Goal: Transaction & Acquisition: Purchase product/service

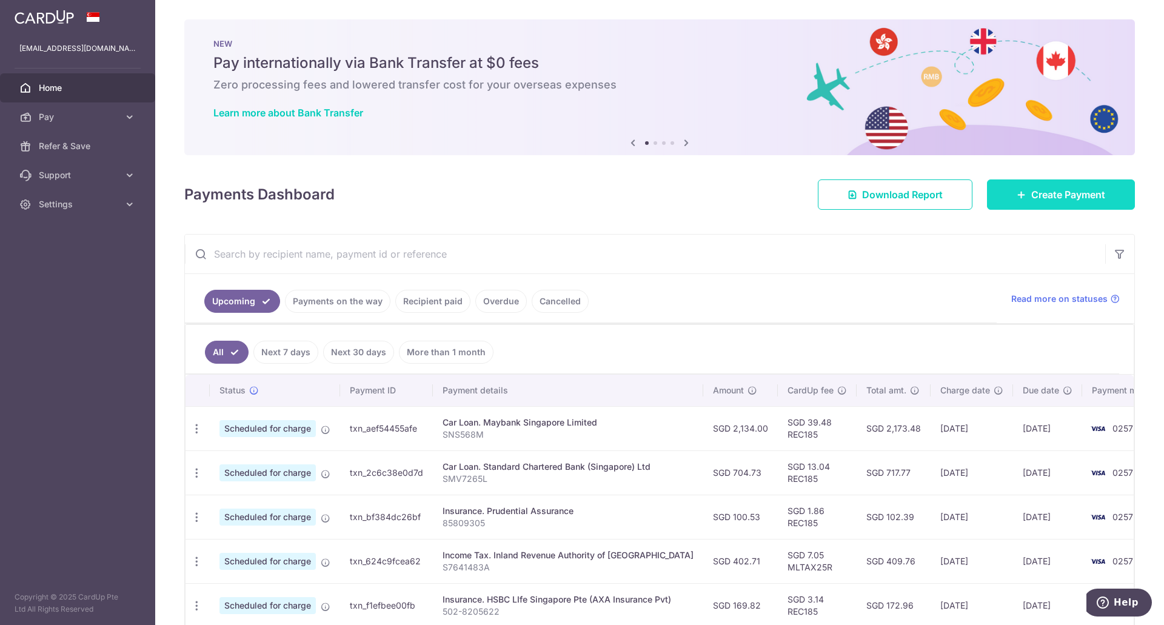
click at [1048, 190] on span "Create Payment" at bounding box center [1068, 194] width 74 height 15
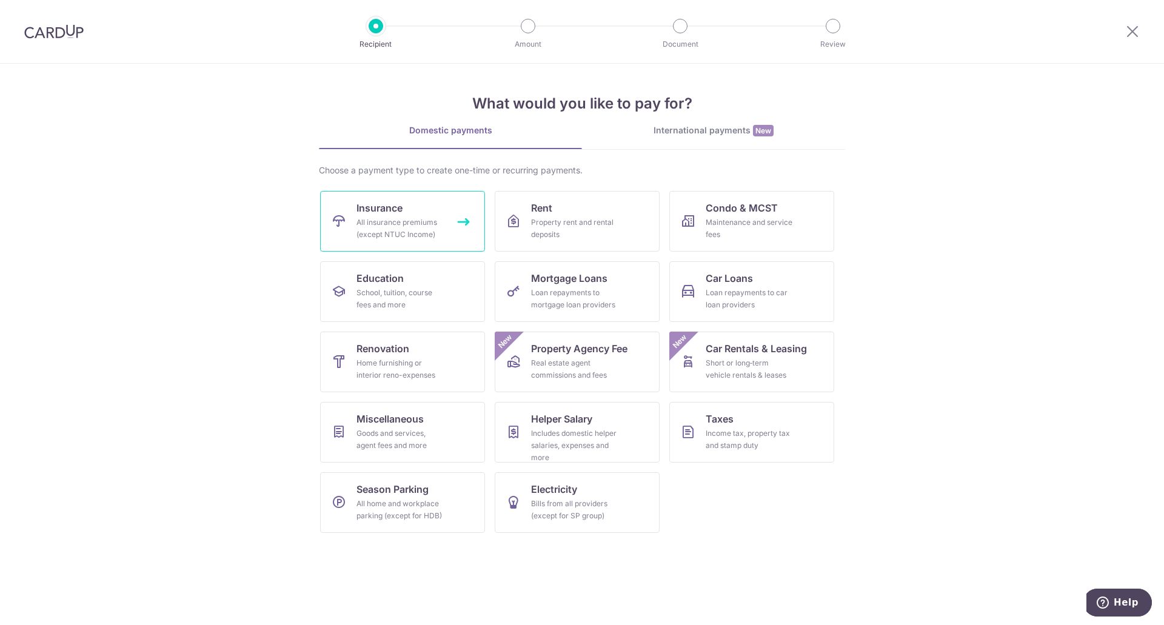
click at [379, 224] on div "All insurance premiums (except NTUC Income)" at bounding box center [399, 228] width 87 height 24
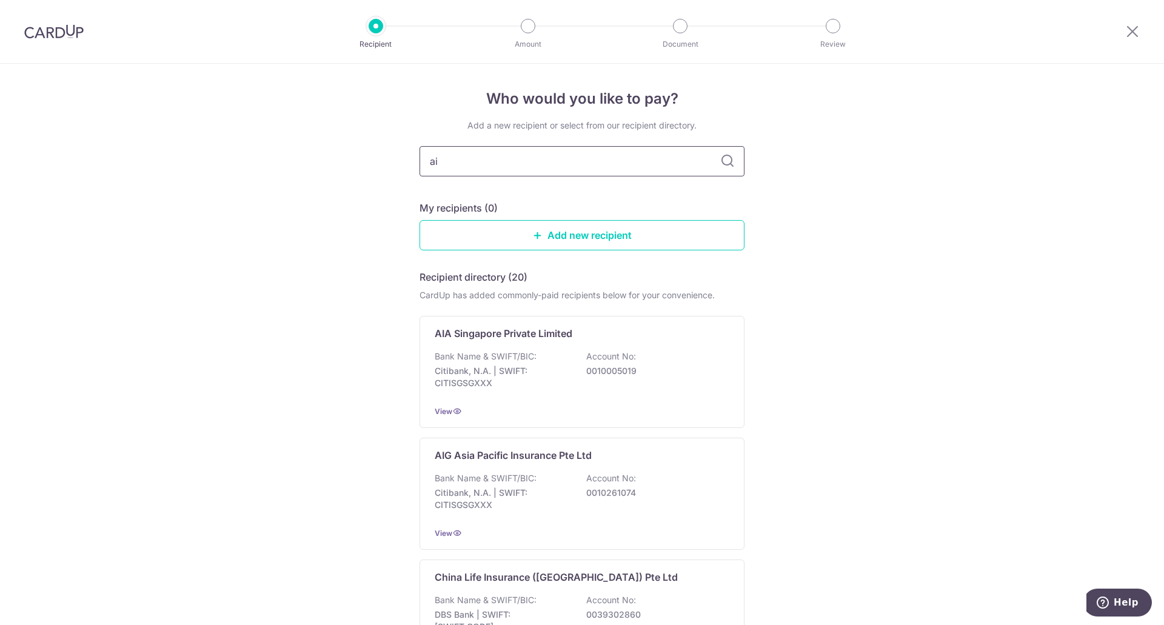
type input "aia"
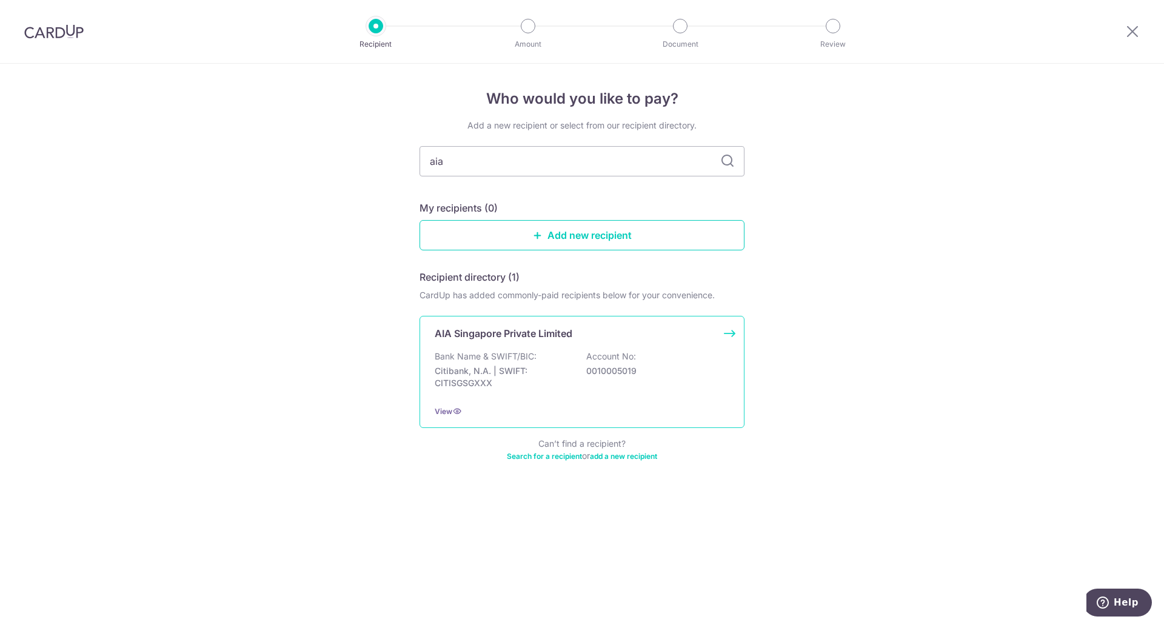
click at [528, 348] on div "AIA Singapore Private Limited Bank Name & SWIFT/BIC: Citibank, N.A. | SWIFT: CI…" at bounding box center [582, 372] width 325 height 112
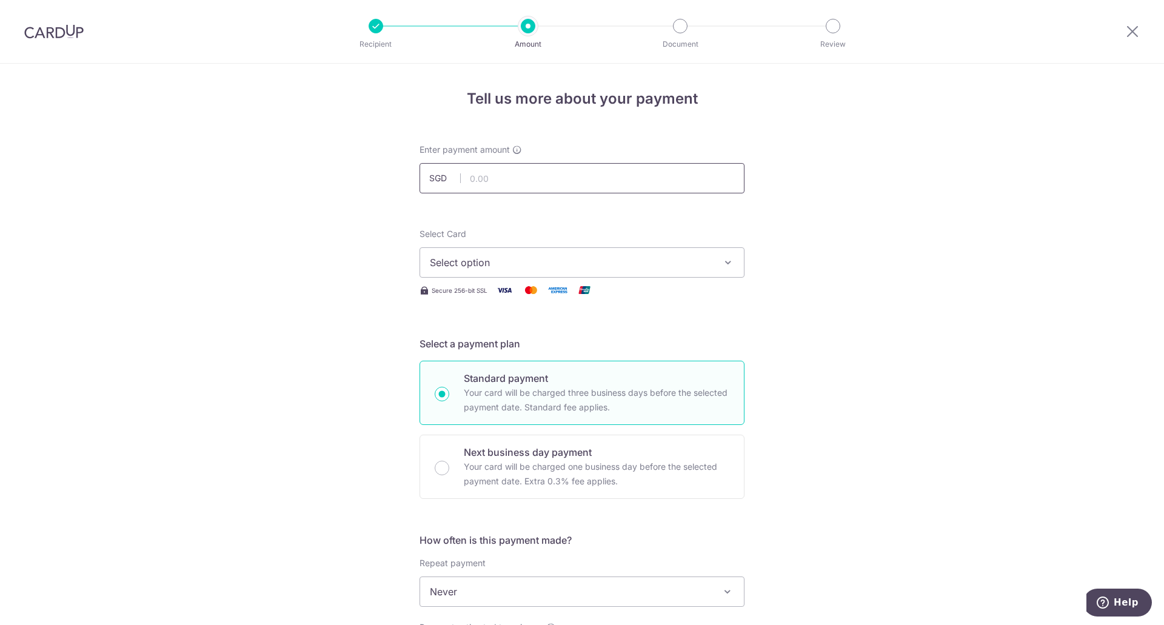
click at [476, 173] on input "text" at bounding box center [582, 178] width 325 height 30
type input "2,623.10"
click at [494, 253] on button "Select option" at bounding box center [582, 262] width 325 height 30
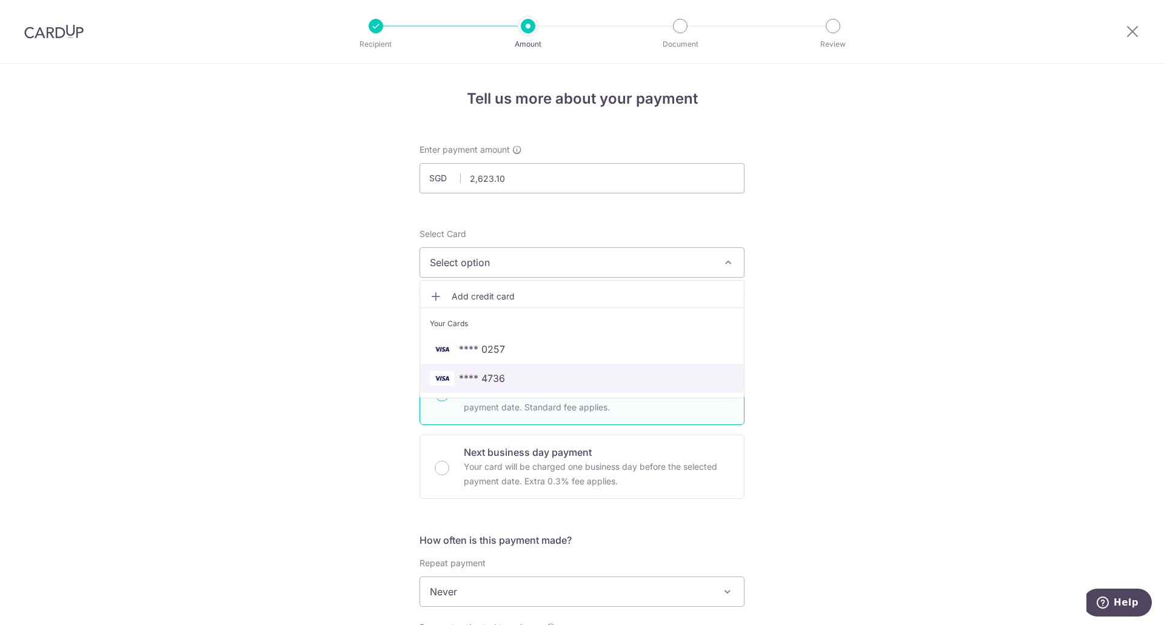
click at [500, 384] on span "**** 4736" at bounding box center [482, 378] width 46 height 15
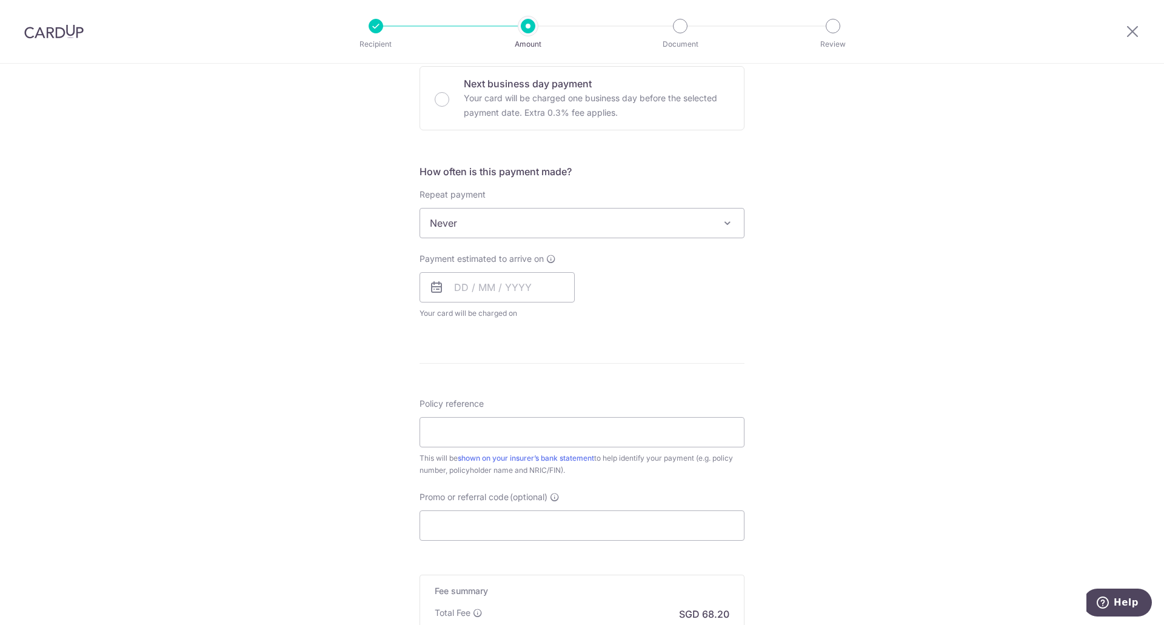
scroll to position [370, 0]
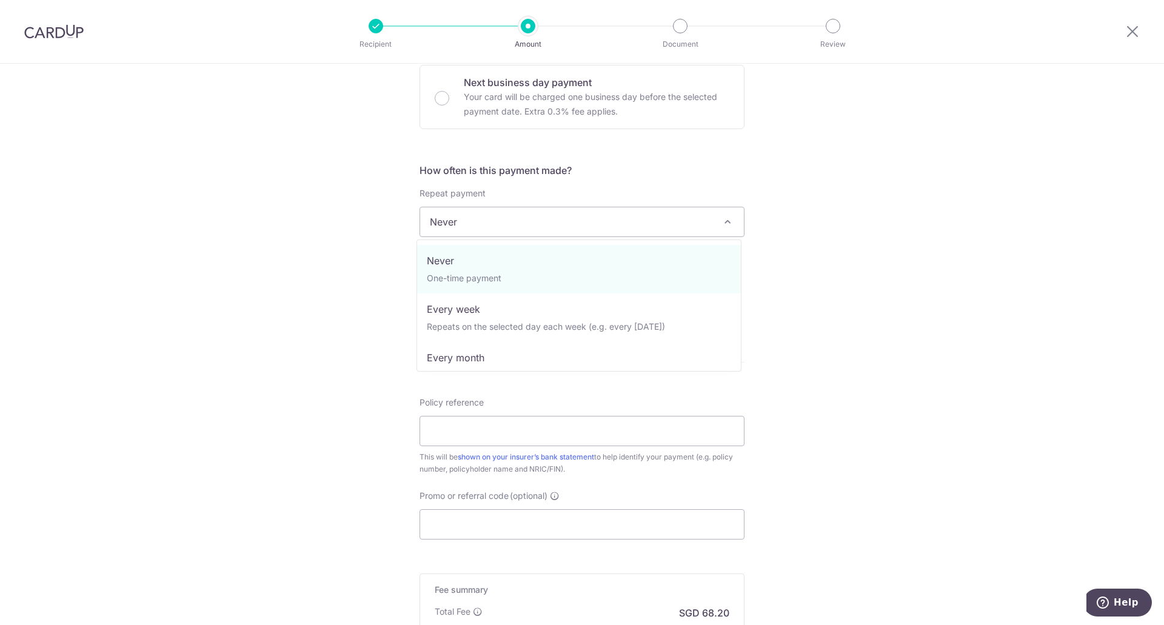
click at [655, 216] on span "Never" at bounding box center [582, 221] width 324 height 29
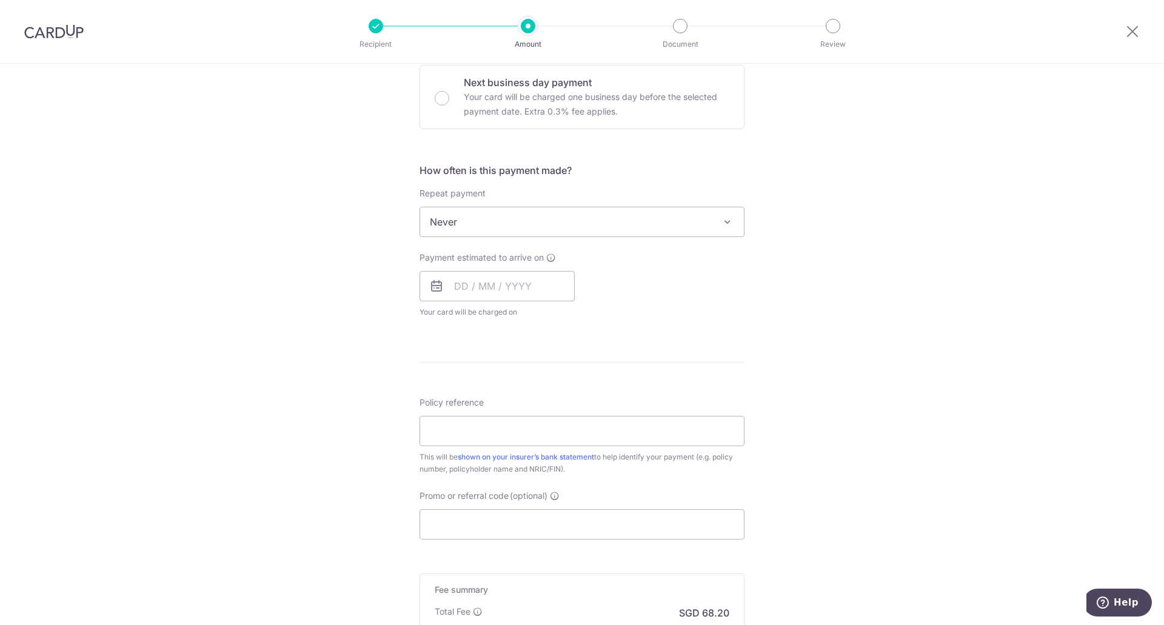
click at [655, 216] on span "Never" at bounding box center [582, 221] width 324 height 29
click at [458, 292] on input "text" at bounding box center [497, 286] width 155 height 30
click at [538, 423] on link "16" at bounding box center [541, 420] width 19 height 19
type input "16/10/2025"
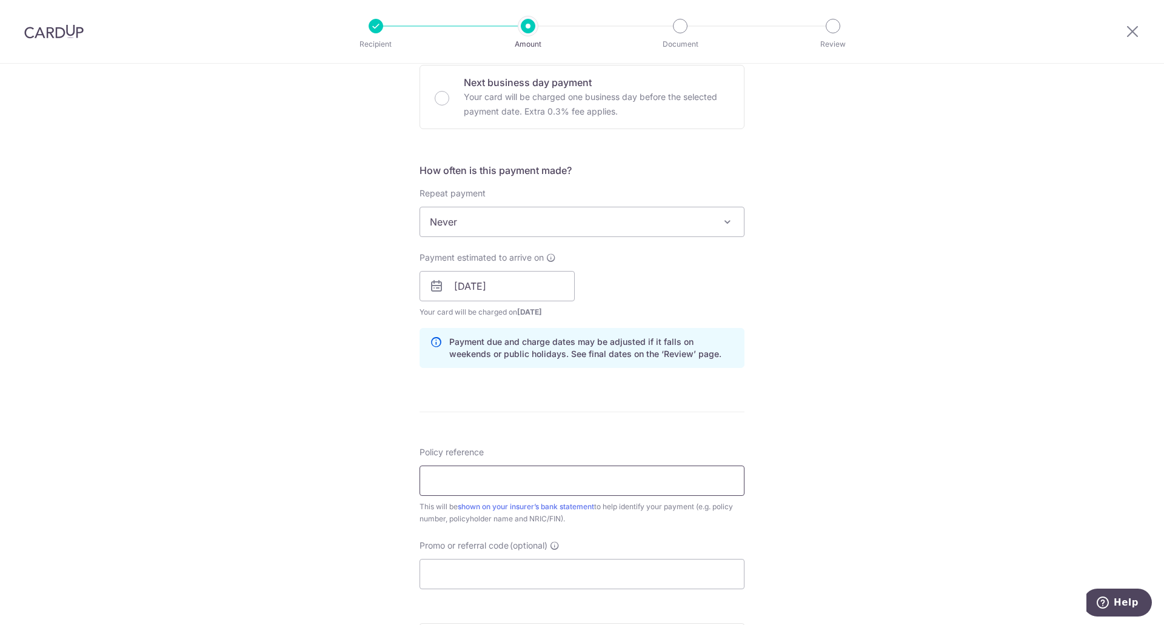
click at [457, 480] on input "Policy reference" at bounding box center [582, 481] width 325 height 30
type input "P568004221"
click at [428, 577] on input "Promo or referral code (optional)" at bounding box center [582, 574] width 325 height 30
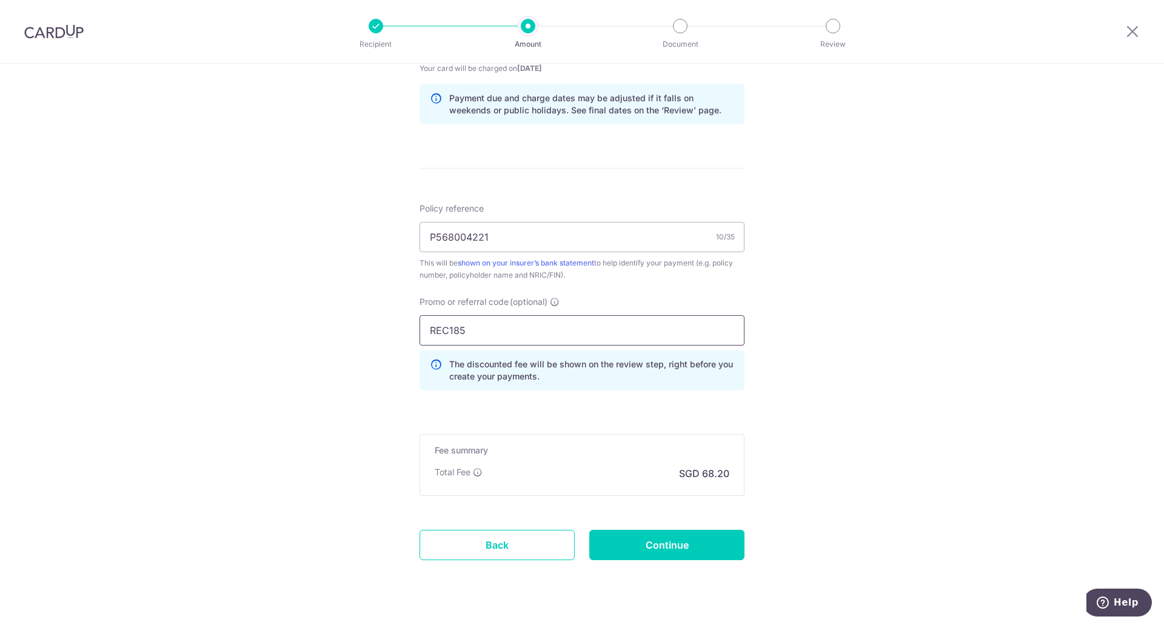
scroll to position [640, 0]
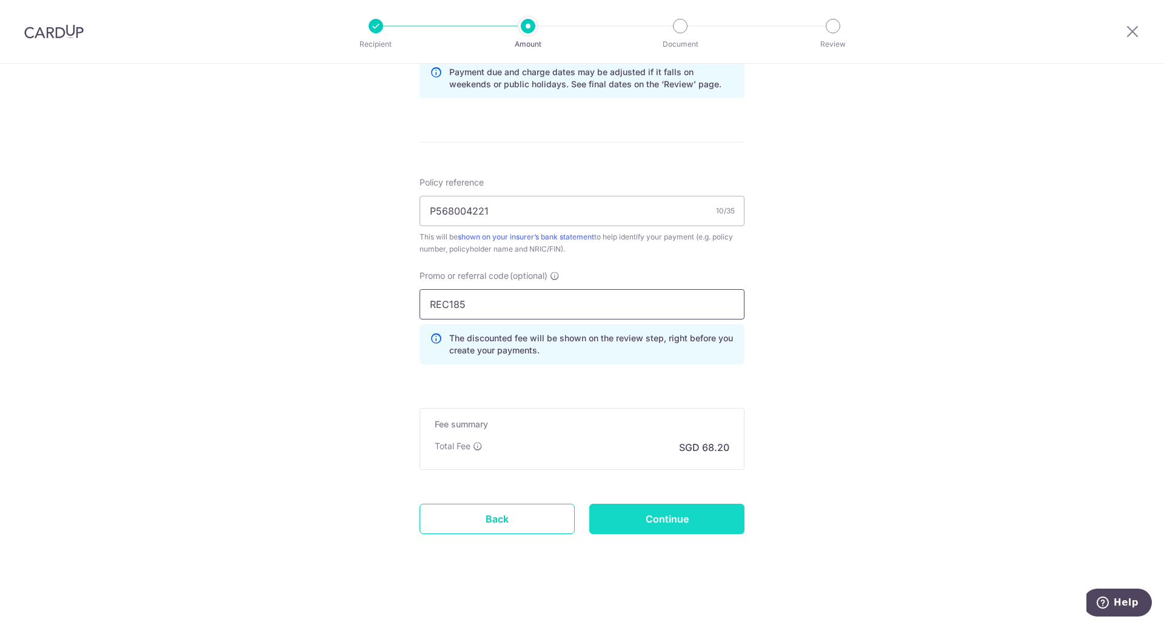
type input "REC185"
click at [637, 520] on input "Continue" at bounding box center [666, 519] width 155 height 30
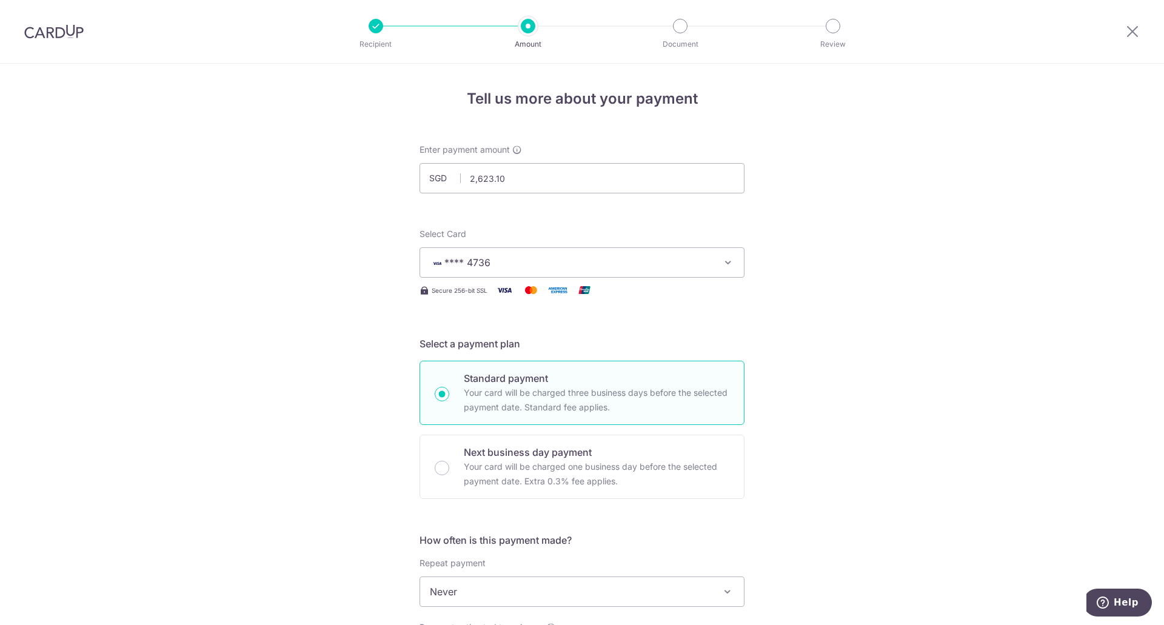
scroll to position [657, 0]
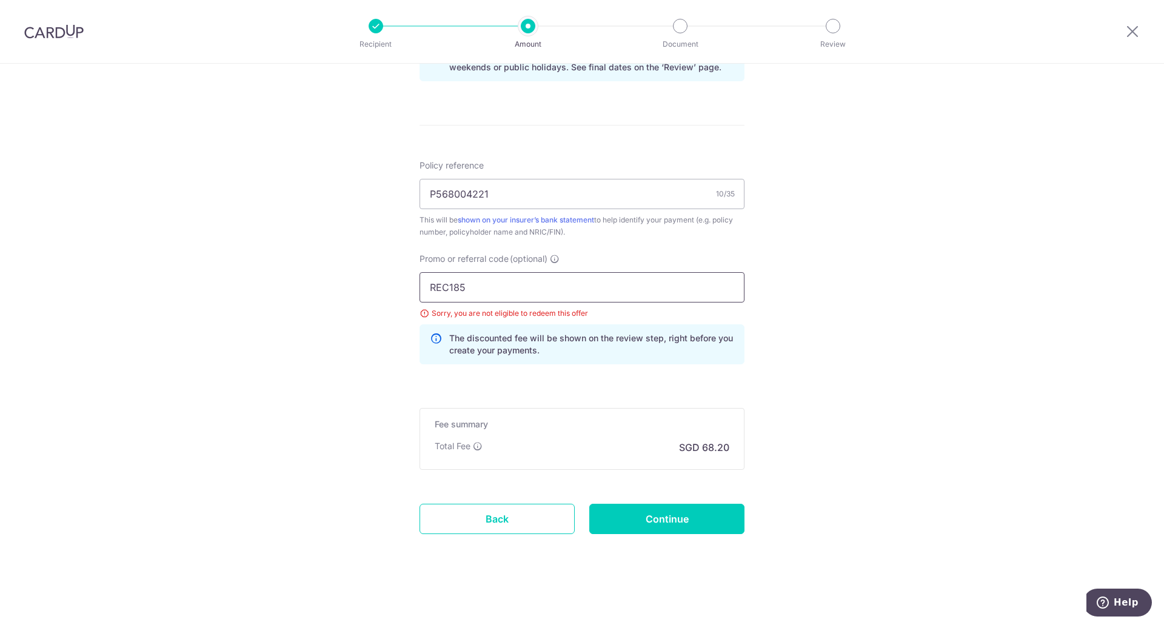
click at [478, 286] on input "REC185" at bounding box center [582, 287] width 325 height 30
type input "R"
type input "OCBC90NV"
click at [687, 519] on input "Continue" at bounding box center [666, 519] width 155 height 30
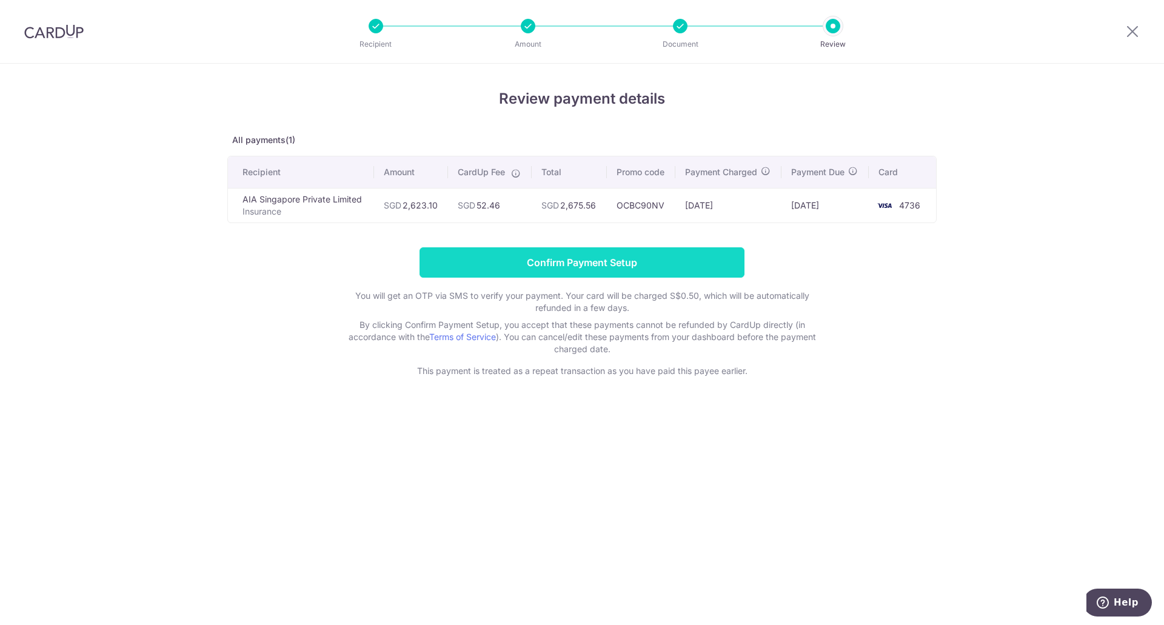
click at [567, 263] on input "Confirm Payment Setup" at bounding box center [582, 262] width 325 height 30
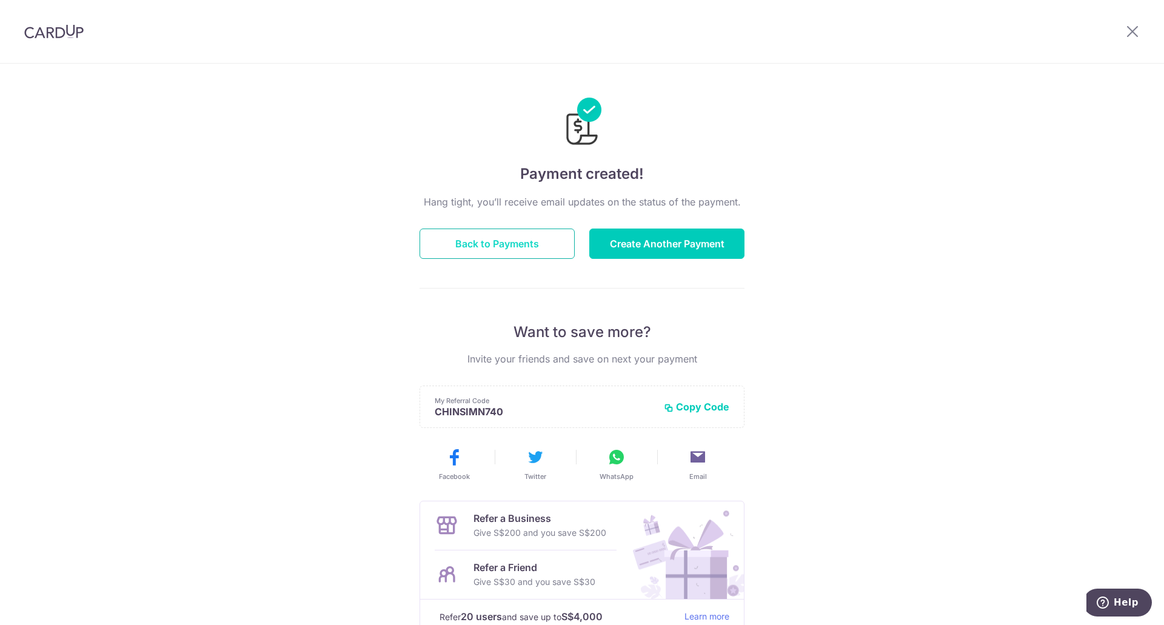
click at [479, 248] on button "Back to Payments" at bounding box center [497, 244] width 155 height 30
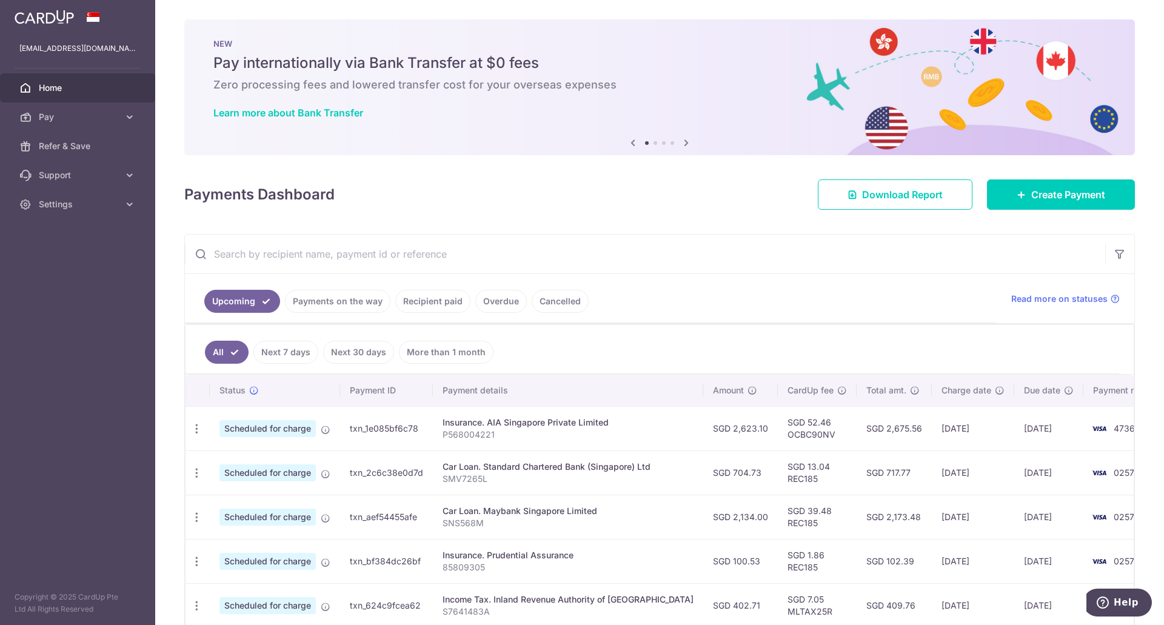
click at [74, 372] on aside "[EMAIL_ADDRESS][DOMAIN_NAME] Home Pay Payments Recipients Cards Refer & Save Su…" at bounding box center [77, 312] width 155 height 625
click at [50, 210] on span "Settings" at bounding box center [79, 204] width 80 height 12
click at [53, 260] on span "Logout" at bounding box center [79, 262] width 80 height 12
